Goal: Transaction & Acquisition: Purchase product/service

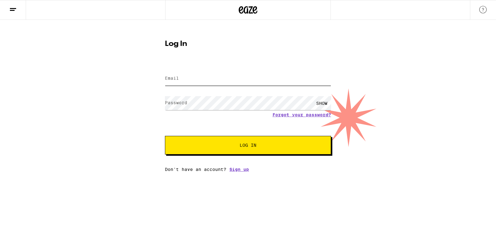
type input "[EMAIL_ADDRESS][DOMAIN_NAME]"
click at [324, 102] on div "SHOW" at bounding box center [322, 103] width 19 height 14
click at [253, 145] on span "Log In" at bounding box center [248, 145] width 17 height 4
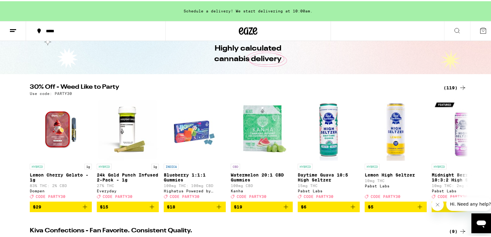
scroll to position [27, 0]
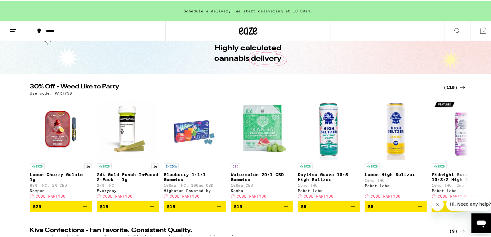
click at [131, 47] on div "Highly calculated cannabis delivery" at bounding box center [248, 52] width 238 height 40
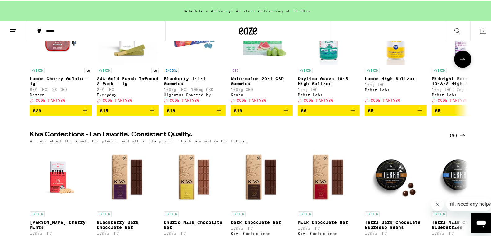
scroll to position [124, 0]
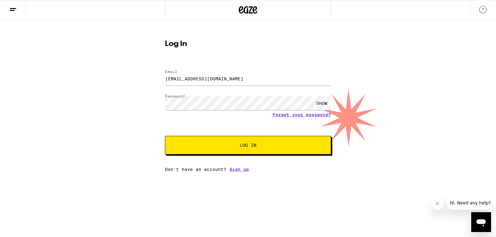
click at [217, 142] on button "Log In" at bounding box center [248, 145] width 166 height 19
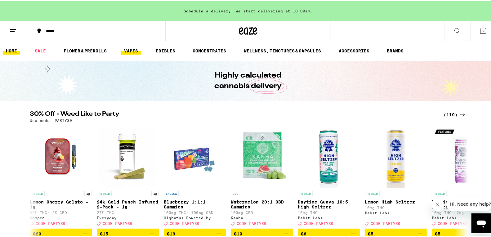
click at [132, 47] on link "VAPES" at bounding box center [131, 49] width 20 height 7
click at [133, 47] on link "VAPES" at bounding box center [131, 49] width 20 height 7
click at [131, 49] on link "VAPES" at bounding box center [131, 49] width 20 height 7
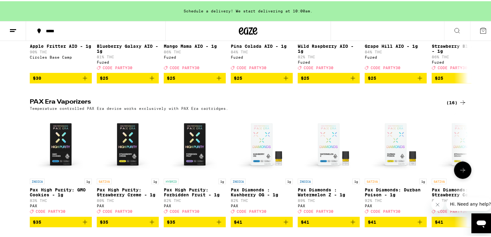
scroll to position [427, 0]
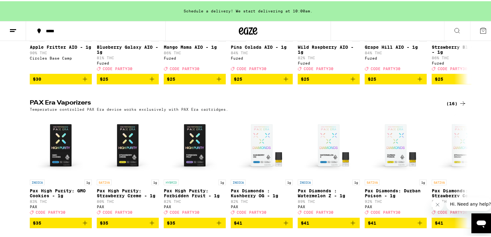
click at [453, 30] on icon at bounding box center [456, 29] width 7 height 7
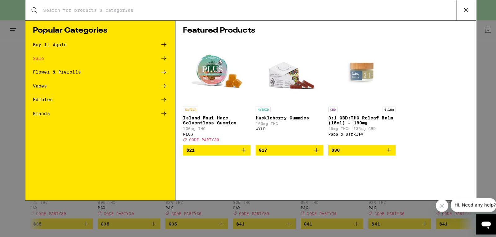
scroll to position [0, 0]
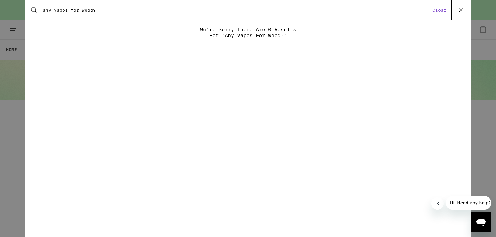
drag, startPoint x: 77, startPoint y: 10, endPoint x: 32, endPoint y: 15, distance: 44.9
click at [32, 15] on div "Search for Products any vapes for weed? Clear" at bounding box center [248, 10] width 446 height 20
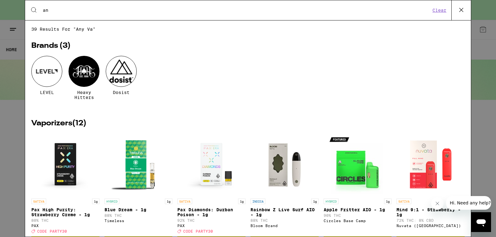
type input "a"
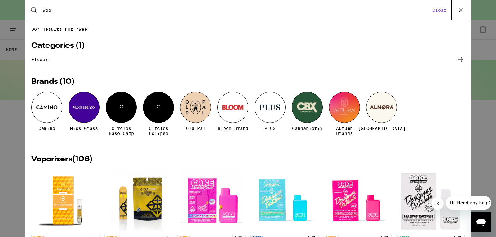
type input "wee"
